Goal: Transaction & Acquisition: Purchase product/service

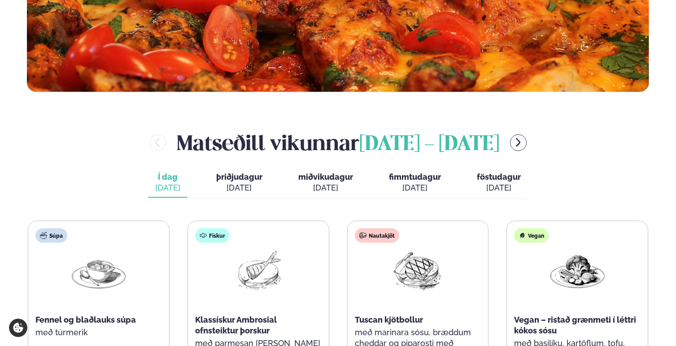
scroll to position [433, 0]
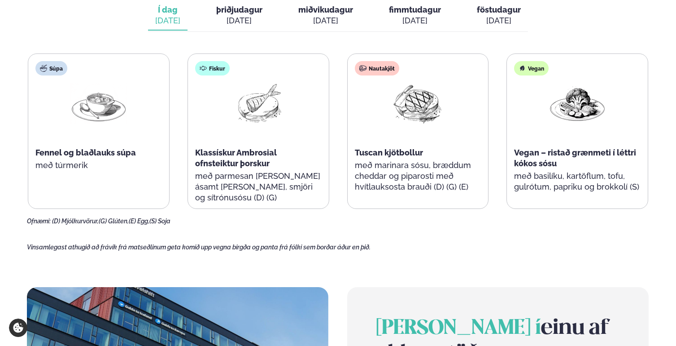
click at [406, 128] on div at bounding box center [417, 111] width 57 height 57
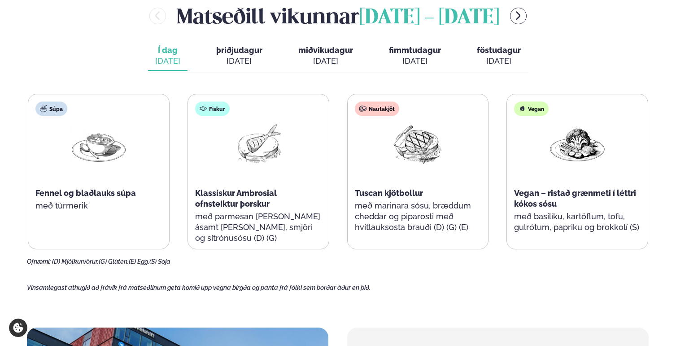
scroll to position [0, 0]
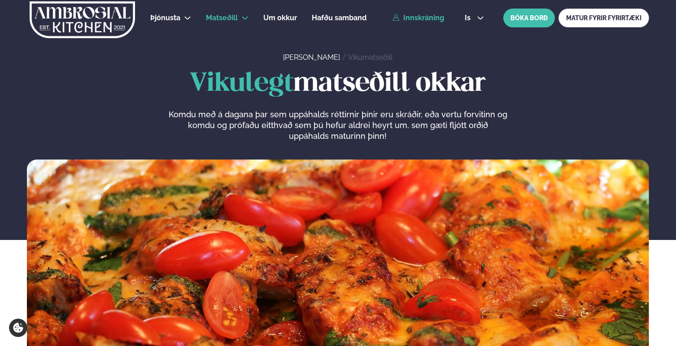
click at [405, 14] on link "Innskráning" at bounding box center [419, 18] width 52 height 8
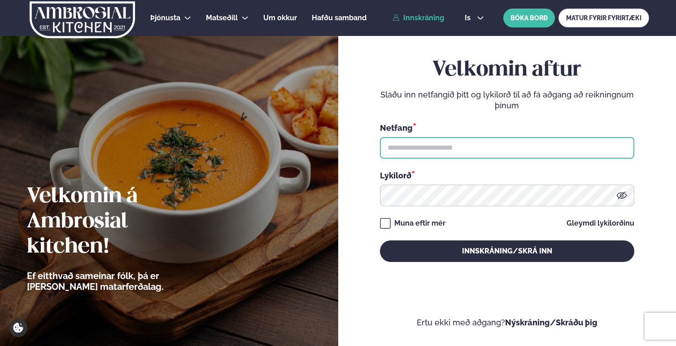
click at [448, 152] on input "text" at bounding box center [507, 148] width 255 height 22
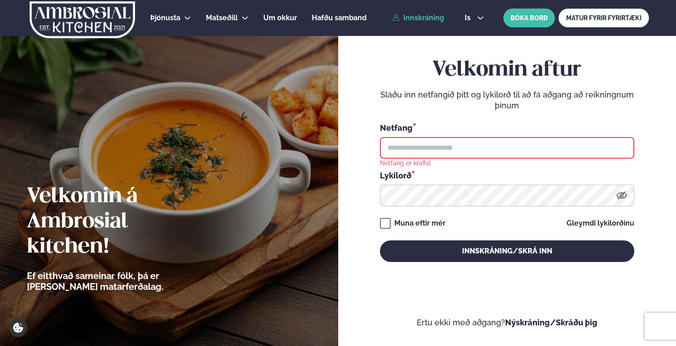
click at [439, 131] on div "Netfang *" at bounding box center [507, 140] width 255 height 37
click at [435, 154] on input "text" at bounding box center [507, 148] width 255 height 22
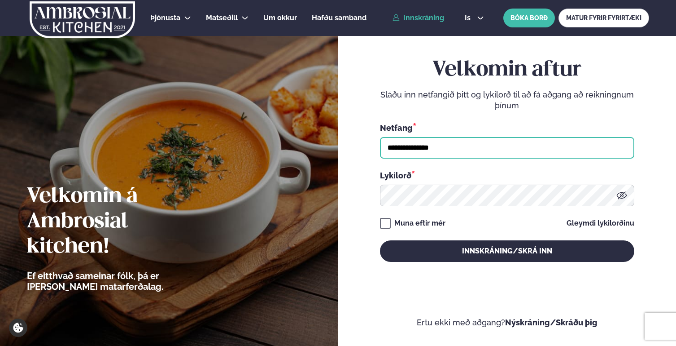
type input "**********"
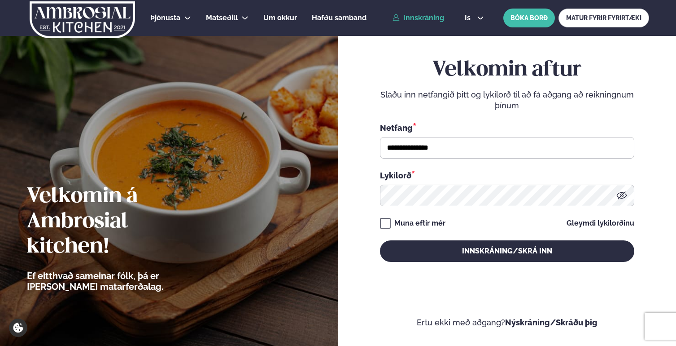
click at [435, 93] on p "Sláðu inn netfangið þitt og lykilorð til að fá aðgang að reikningnum þínum" at bounding box center [507, 100] width 255 height 22
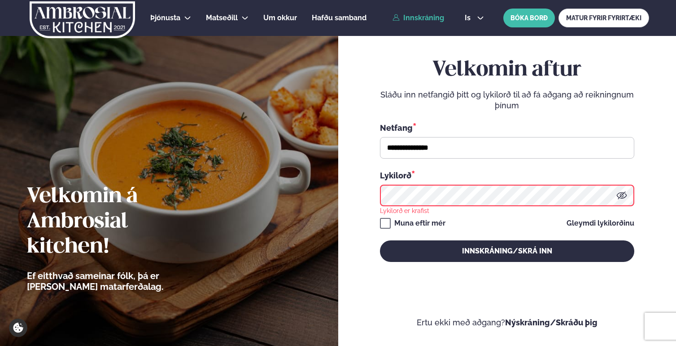
click at [417, 75] on h2 "Velkomin aftur" at bounding box center [507, 69] width 255 height 25
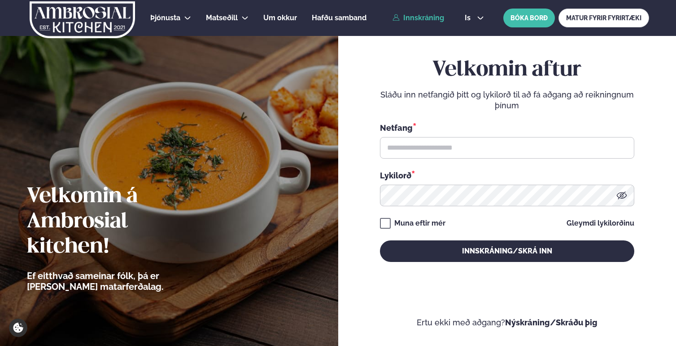
click at [443, 160] on div "Netfang * Lykilorð *" at bounding box center [507, 164] width 255 height 84
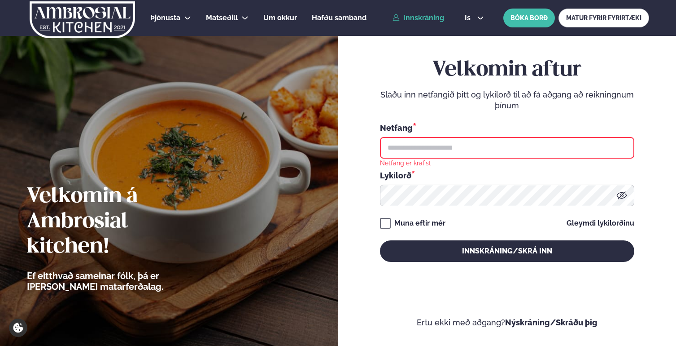
click at [442, 146] on input "text" at bounding box center [507, 148] width 255 height 22
click at [422, 110] on p "Sláðu inn netfangið þitt og lykilorð til að fá aðgang að reikningnum þínum" at bounding box center [507, 100] width 255 height 22
click at [537, 143] on input "text" at bounding box center [507, 148] width 255 height 22
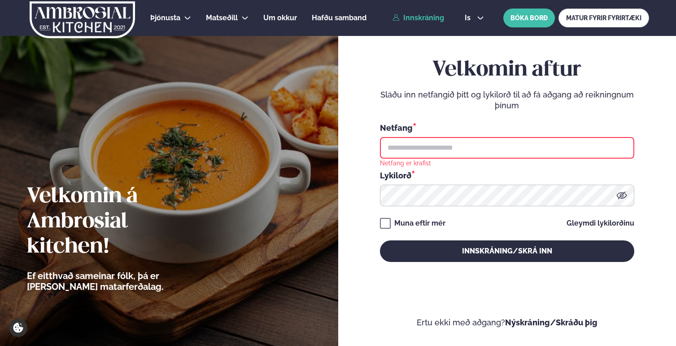
type input "**********"
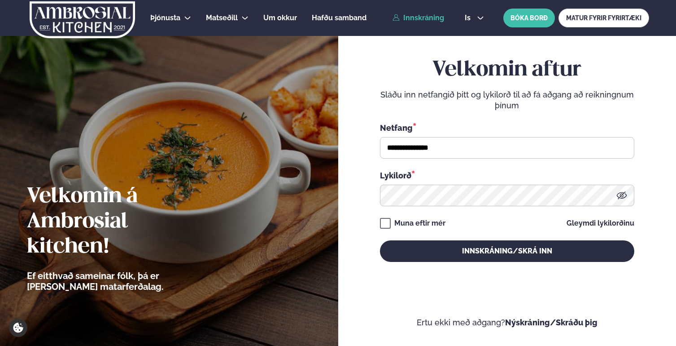
click at [376, 191] on form "**********" at bounding box center [507, 168] width 285 height 319
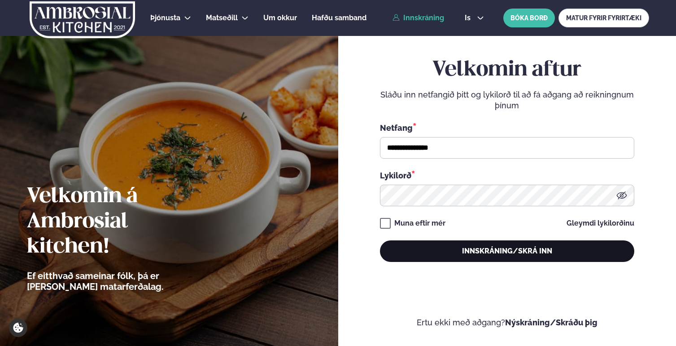
click at [445, 251] on button "Innskráning/Skrá inn" at bounding box center [507, 251] width 255 height 22
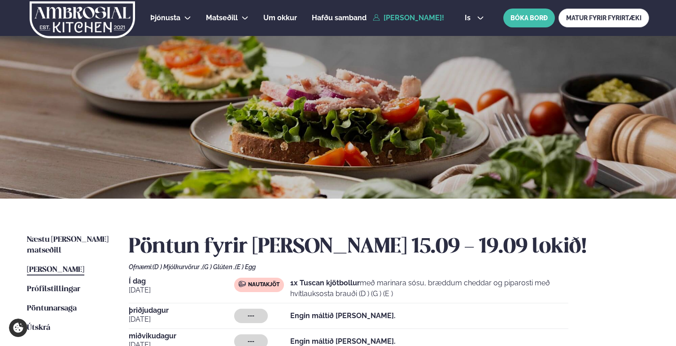
scroll to position [140, 0]
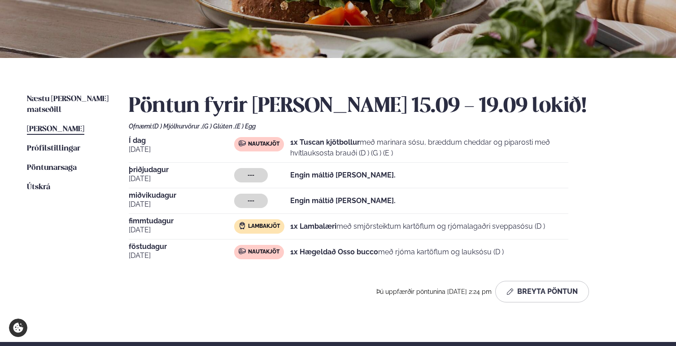
drag, startPoint x: 409, startPoint y: 151, endPoint x: 284, endPoint y: 147, distance: 125.7
click at [284, 147] on div "Nautakjöt 1x Tuscan kjötbollur með marinara sósu, bræddum cheddar og piparosti …" at bounding box center [401, 148] width 334 height 22
click at [409, 149] on p "1x Tuscan kjötbollur með marinara sósu, bræddum cheddar og piparosti með hvítla…" at bounding box center [429, 148] width 278 height 22
click at [433, 146] on p "1x Tuscan kjötbollur með marinara sósu, bræddum cheddar og piparosti með hvítla…" at bounding box center [429, 148] width 278 height 22
drag, startPoint x: 511, startPoint y: 252, endPoint x: 283, endPoint y: 255, distance: 228.0
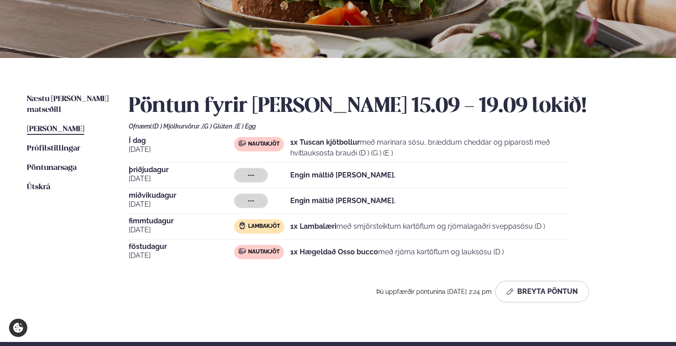
click at [283, 255] on div "Nautakjöt 1x Hægeldað Osso bucco með rjóma kartöflum og lauksósu (D )" at bounding box center [401, 252] width 334 height 14
click at [361, 258] on div "1x Hægeldað Osso bucco með rjóma kartöflum og lauksósu (D )" at bounding box center [397, 252] width 214 height 14
drag, startPoint x: 386, startPoint y: 256, endPoint x: 289, endPoint y: 255, distance: 97.9
click at [286, 258] on div "Nautakjöt 1x Hægeldað Osso bucco með rjóma kartöflum og lauksósu (D )" at bounding box center [401, 252] width 334 height 14
click at [431, 267] on div "Pöntun fyrir þessa viku 15.09 - 19.09 lokið! Ofnæmi: (D ) Mjólkurvörur , (G ) G…" at bounding box center [389, 198] width 521 height 208
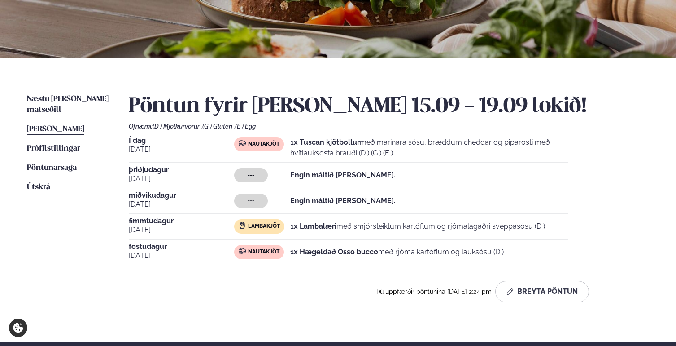
drag, startPoint x: 509, startPoint y: 256, endPoint x: 289, endPoint y: 252, distance: 220.0
click at [289, 252] on div "Nautakjöt 1x Hægeldað Osso bucco með rjóma kartöflum og lauksósu (D )" at bounding box center [401, 252] width 334 height 14
click at [592, 272] on div "Pöntun fyrir þessa viku 15.09 - 19.09 lokið! Ofnæmi: (D ) Mjólkurvörur , (G ) G…" at bounding box center [389, 198] width 521 height 208
click at [481, 119] on div "Pöntun fyrir þessa viku 15.09 - 19.09 lokið! Ofnæmi: (D ) Mjólkurvörur , (G ) G…" at bounding box center [389, 198] width 521 height 208
click at [404, 110] on h2 "Pöntun fyrir þessa viku 15.09 - 19.09 lokið!" at bounding box center [389, 106] width 521 height 25
